Goal: Check status: Check status

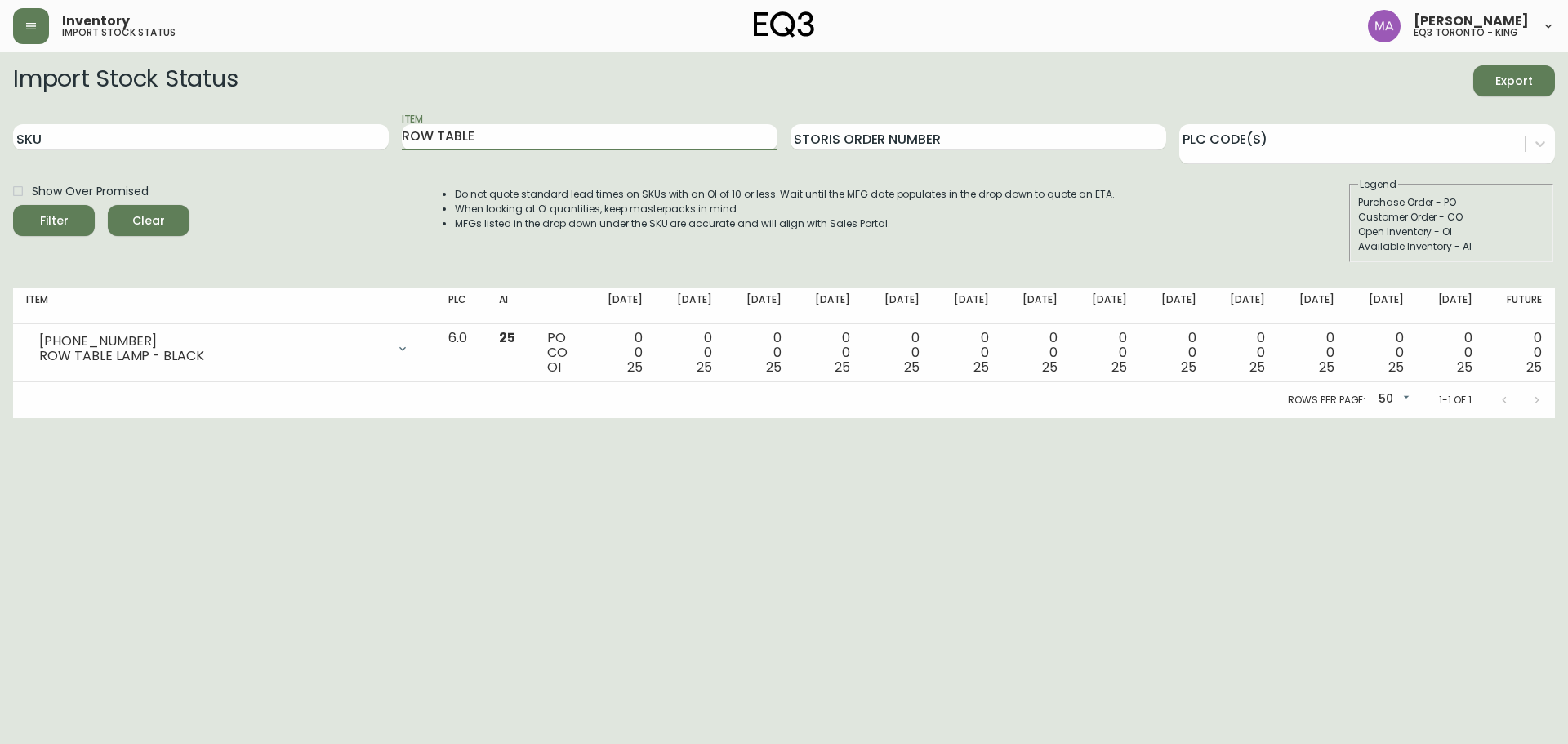
drag, startPoint x: 620, startPoint y: 130, endPoint x: 319, endPoint y: 110, distance: 301.7
click at [321, 111] on div "SKU Item ROW TABLE Storis Order Number PLC Code(s)" at bounding box center [784, 137] width 1542 height 53
type input "SAGE"
click at [14, 205] on button "Filter" at bounding box center [54, 221] width 81 height 31
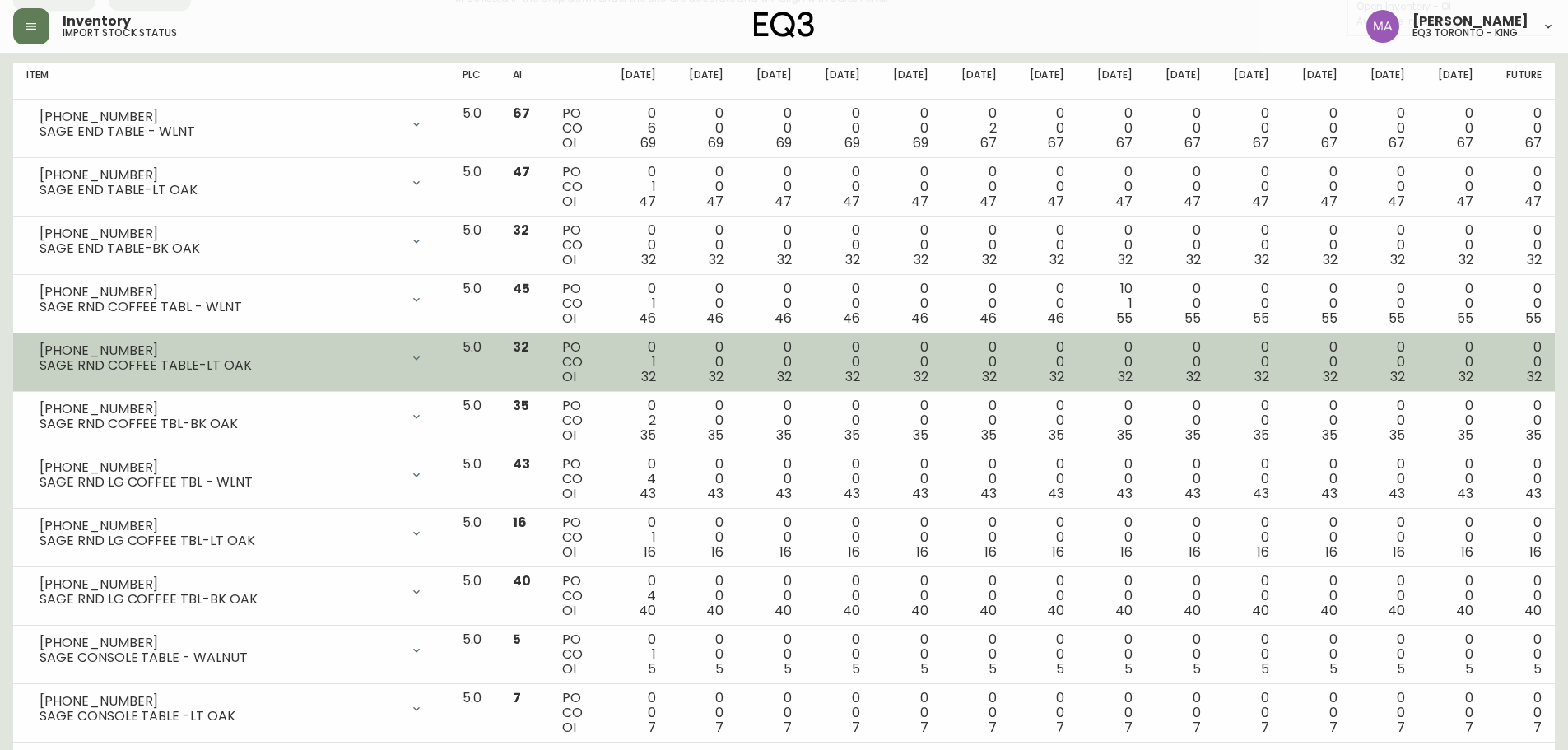
scroll to position [247, 0]
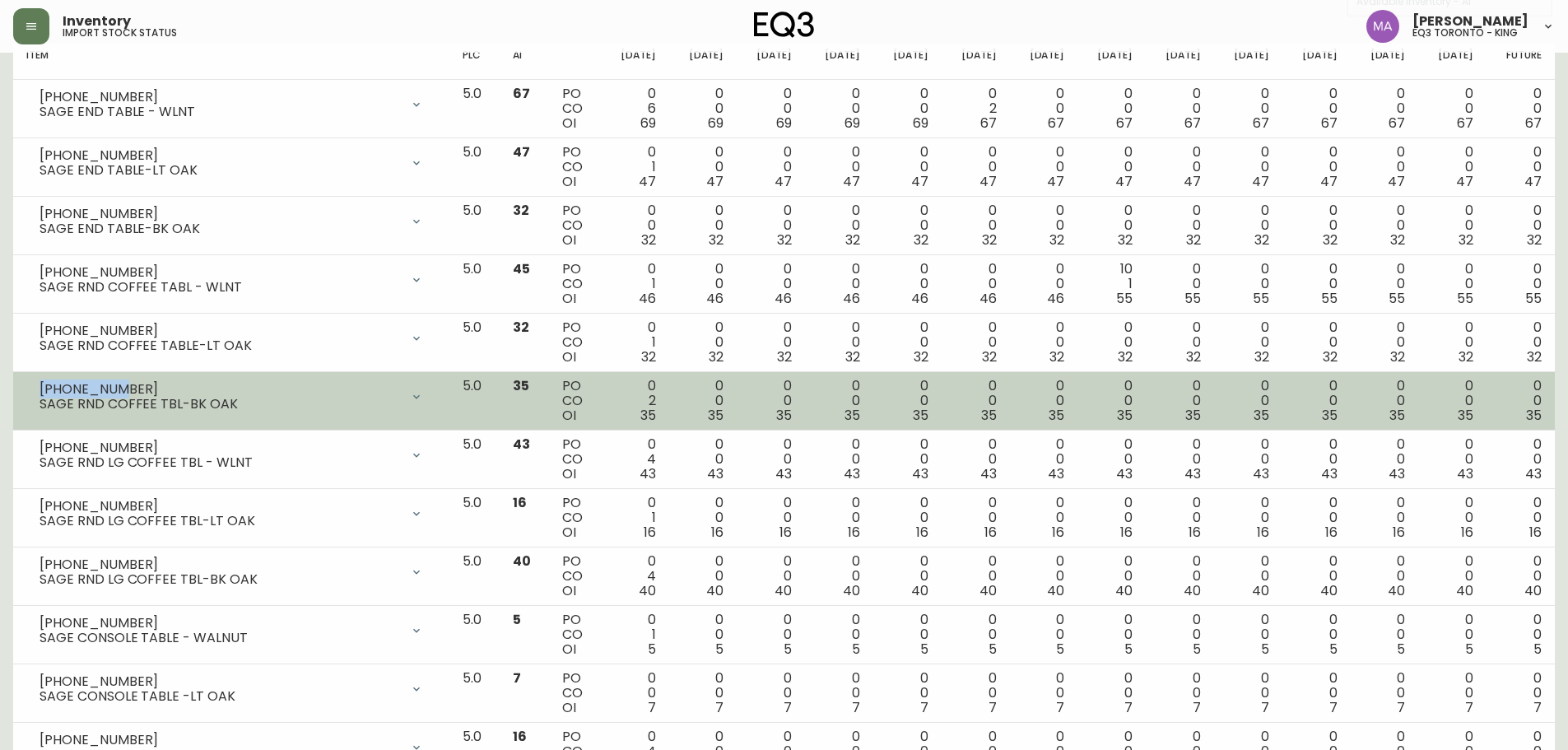
drag, startPoint x: 119, startPoint y: 383, endPoint x: 23, endPoint y: 388, distance: 96.1
click at [23, 388] on td "[PHONE_NUMBER] SAGE RND COFFEE TBL-BK OAK Opening Balance 37 ( [DATE] ) Custome…" at bounding box center [231, 402] width 436 height 59
copy div "[PHONE_NUMBER]"
